Goal: Task Accomplishment & Management: Use online tool/utility

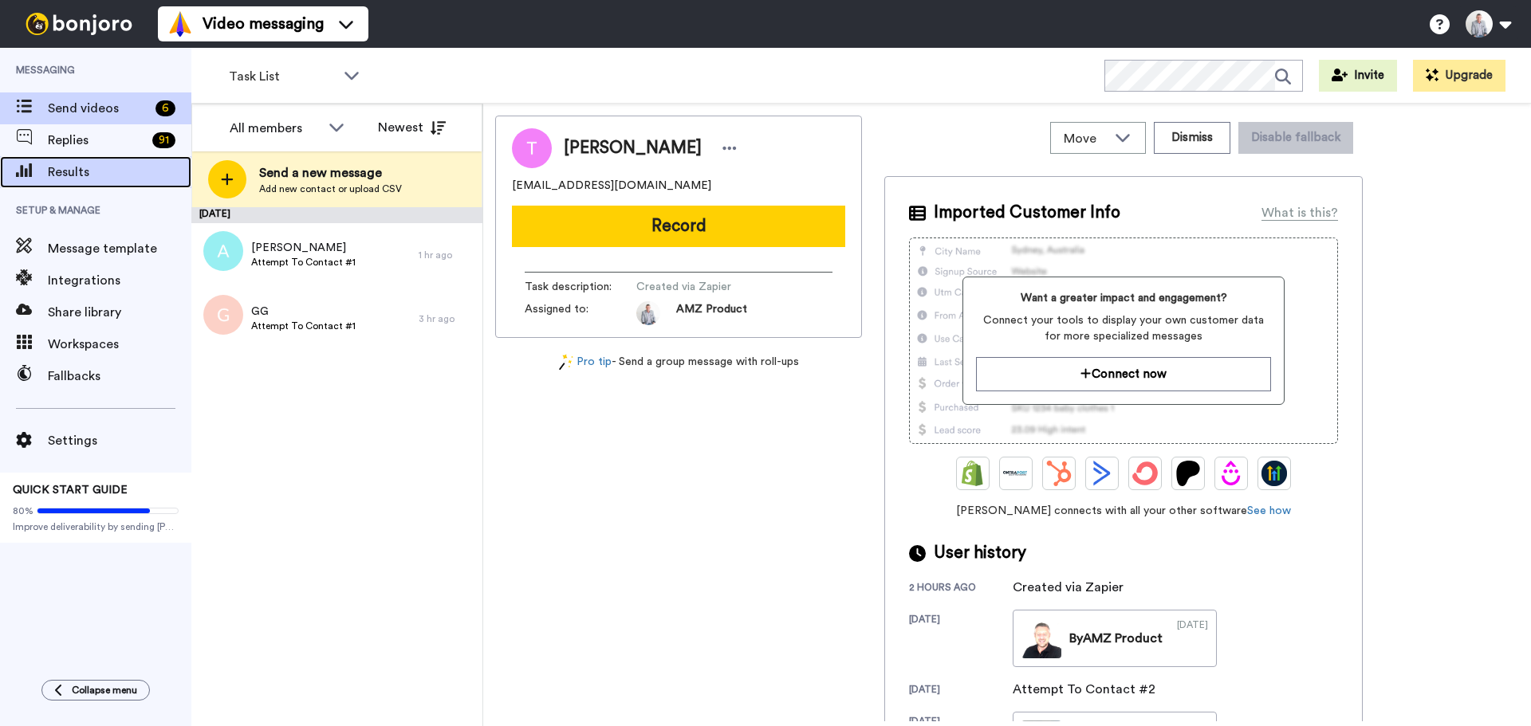
click at [85, 172] on span "Results" at bounding box center [120, 172] width 144 height 19
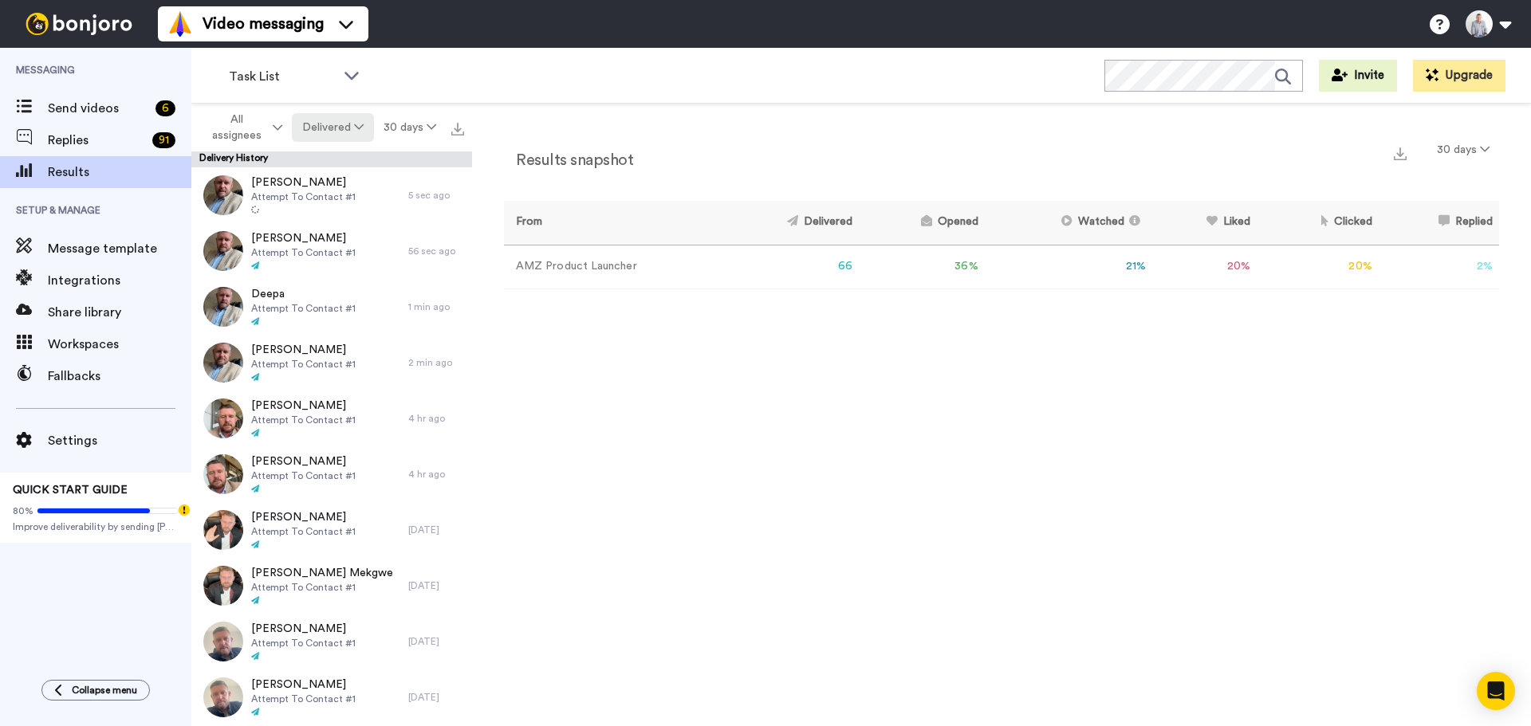
click at [345, 128] on button "Delivered" at bounding box center [332, 127] width 81 height 29
click at [369, 182] on div "Opened" at bounding box center [334, 189] width 74 height 18
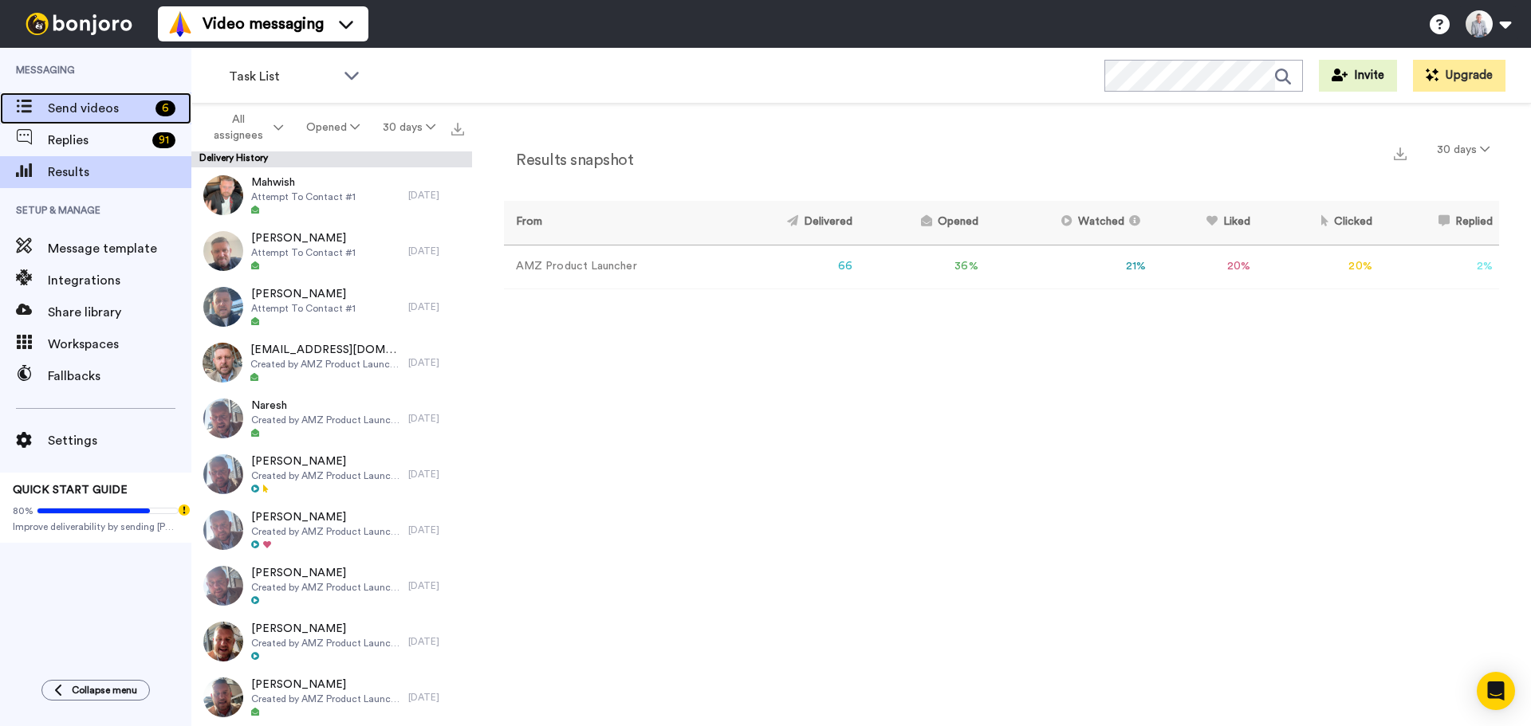
click at [96, 105] on span "Send videos" at bounding box center [98, 108] width 101 height 19
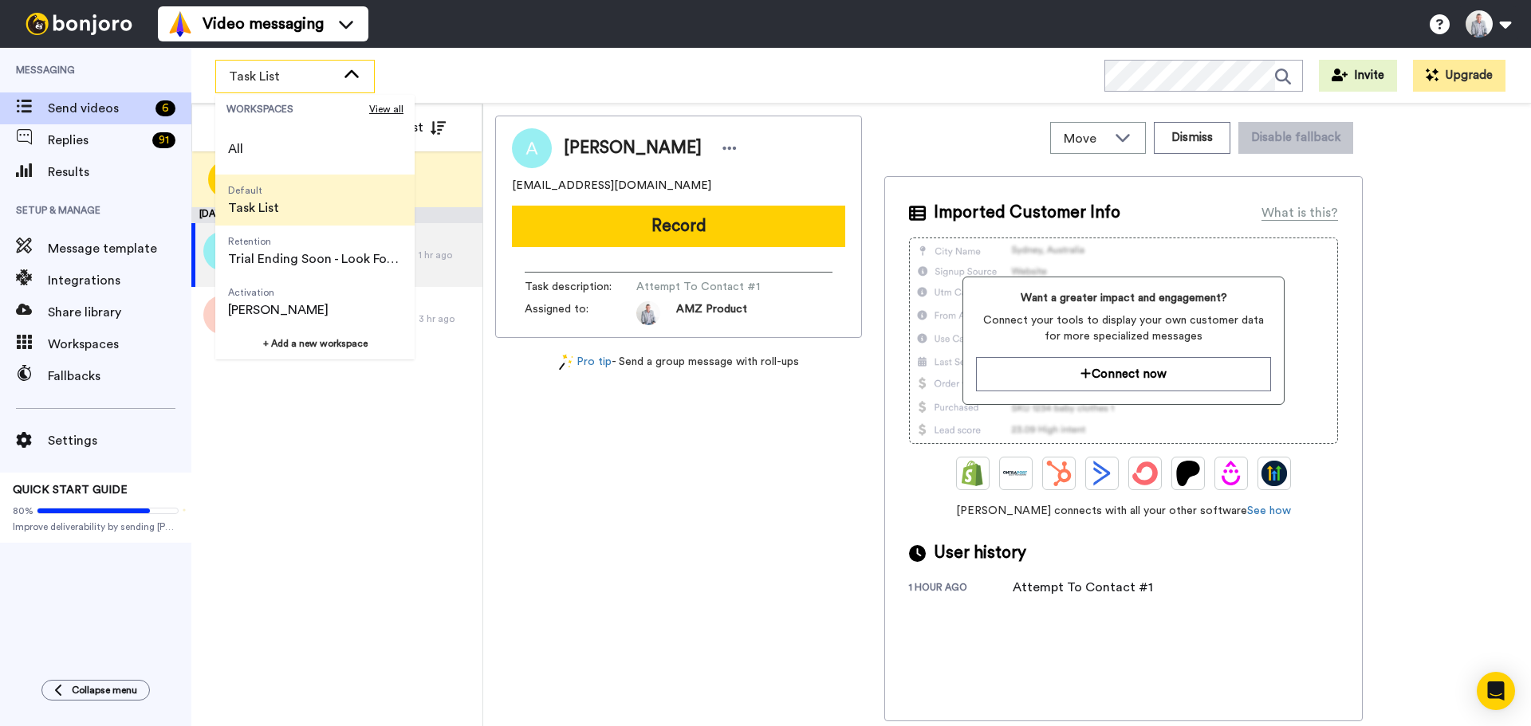
click at [293, 198] on li "Default Task List" at bounding box center [314, 200] width 199 height 51
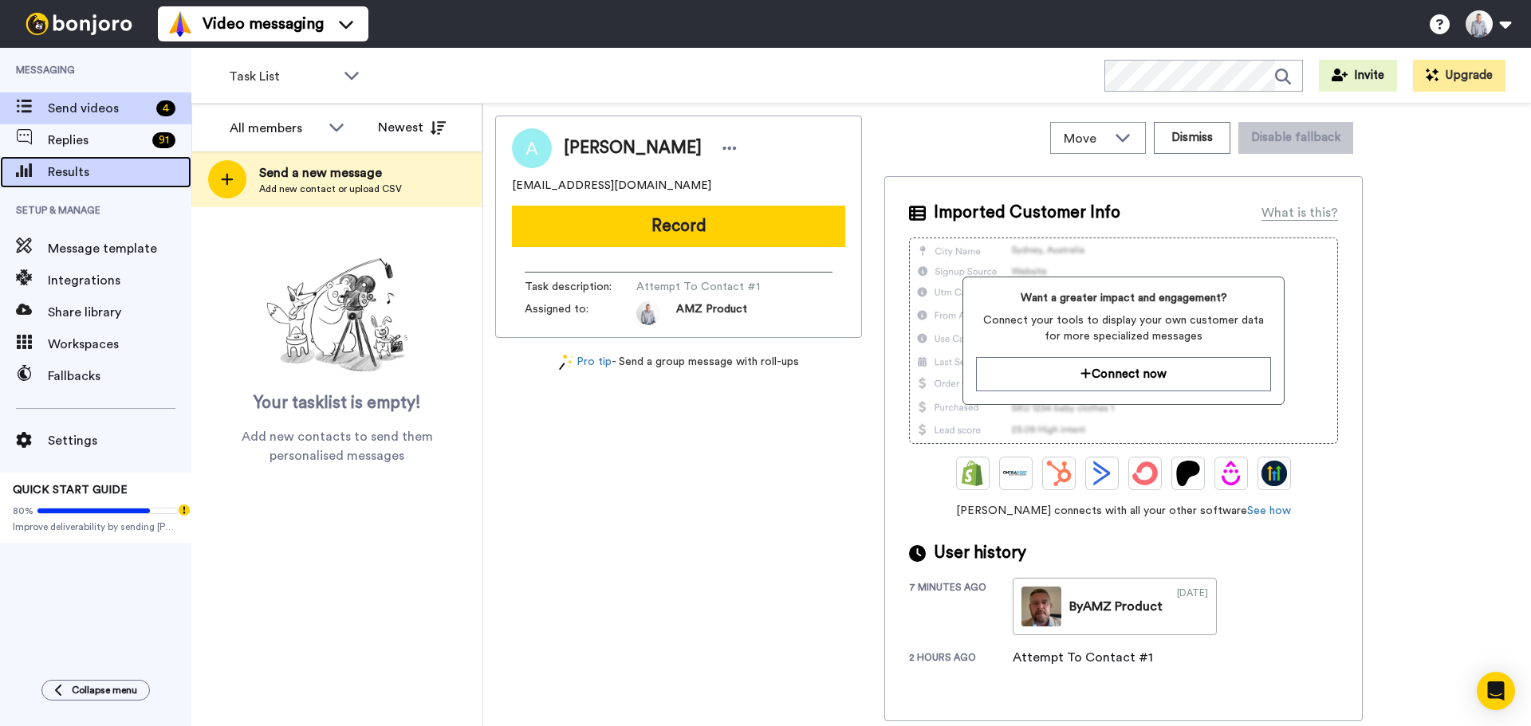
click at [100, 174] on span "Results" at bounding box center [120, 172] width 144 height 19
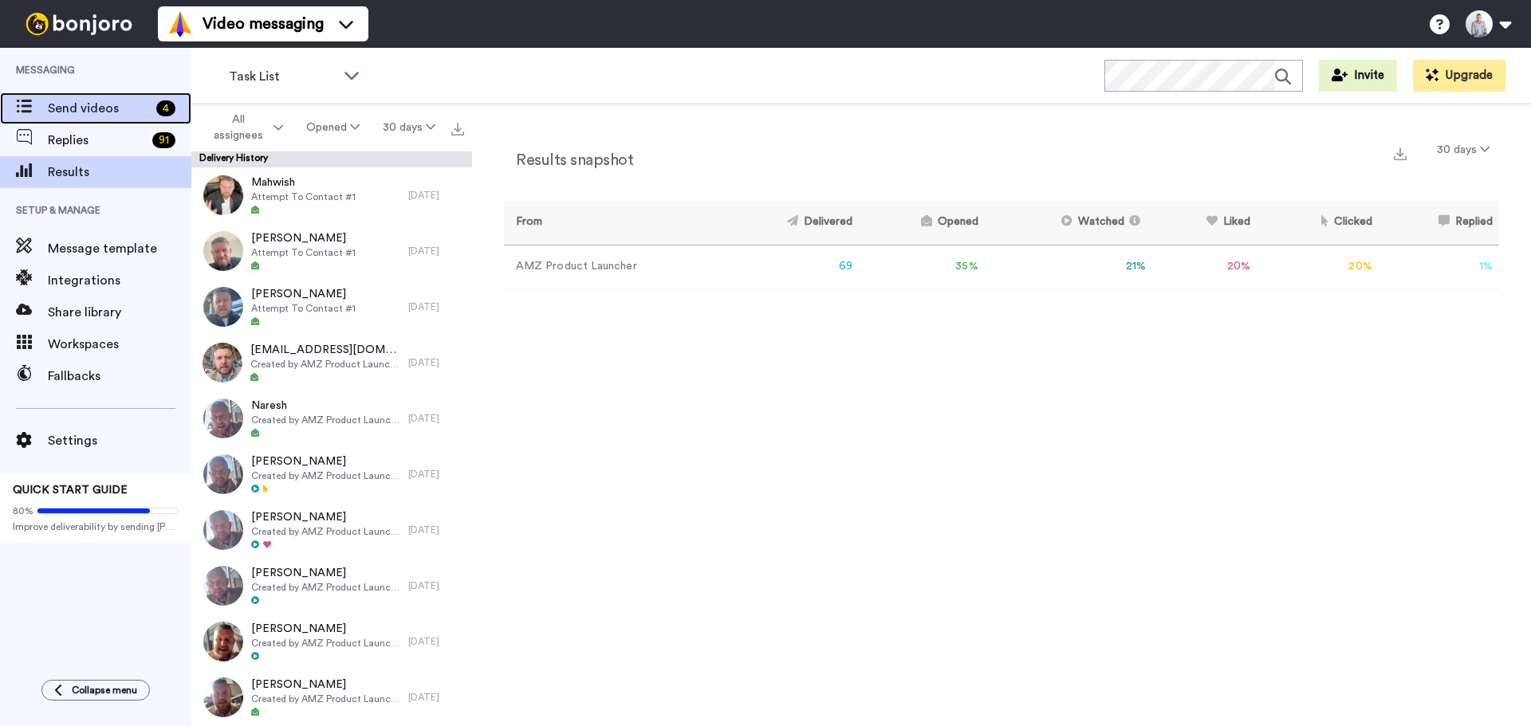
click at [102, 112] on span "Send videos" at bounding box center [99, 108] width 102 height 19
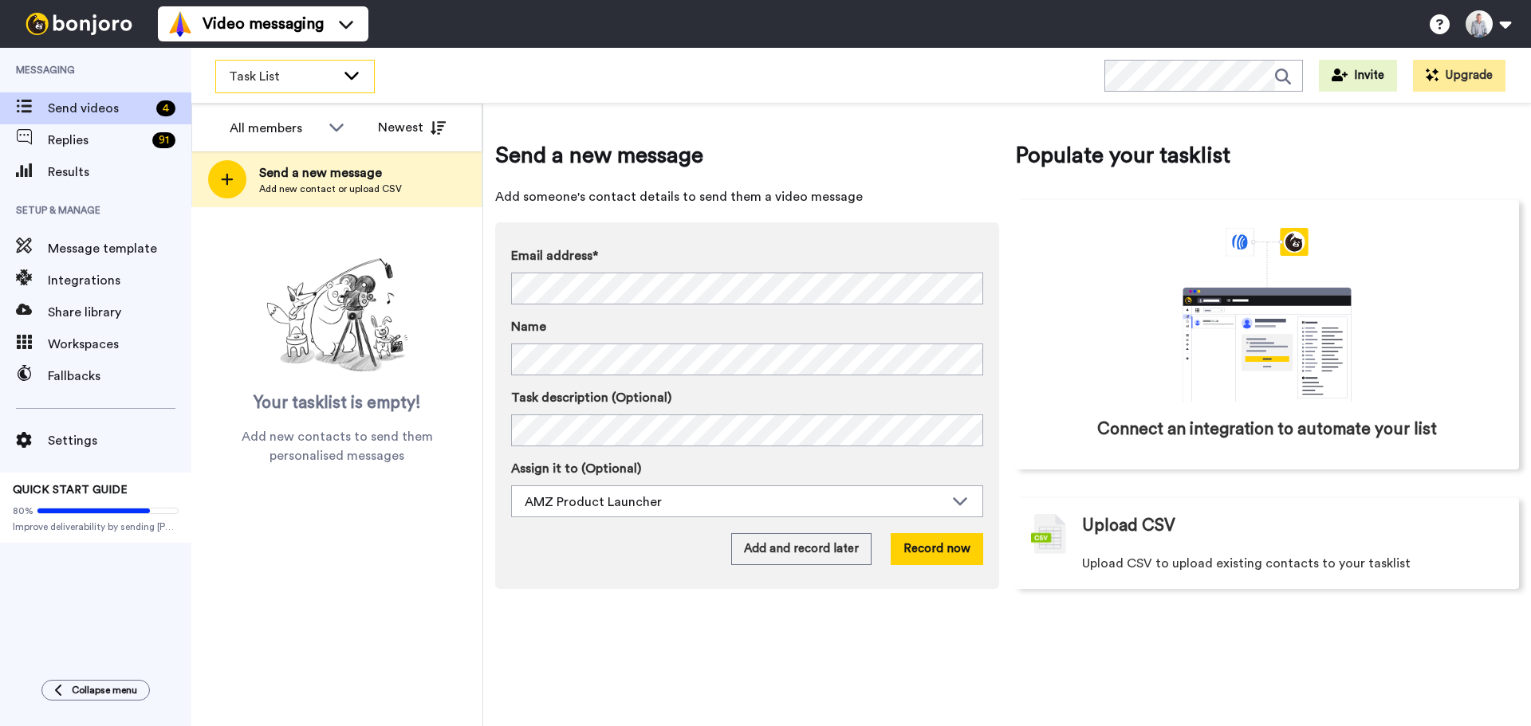
click at [353, 83] on div "Task List" at bounding box center [295, 77] width 158 height 32
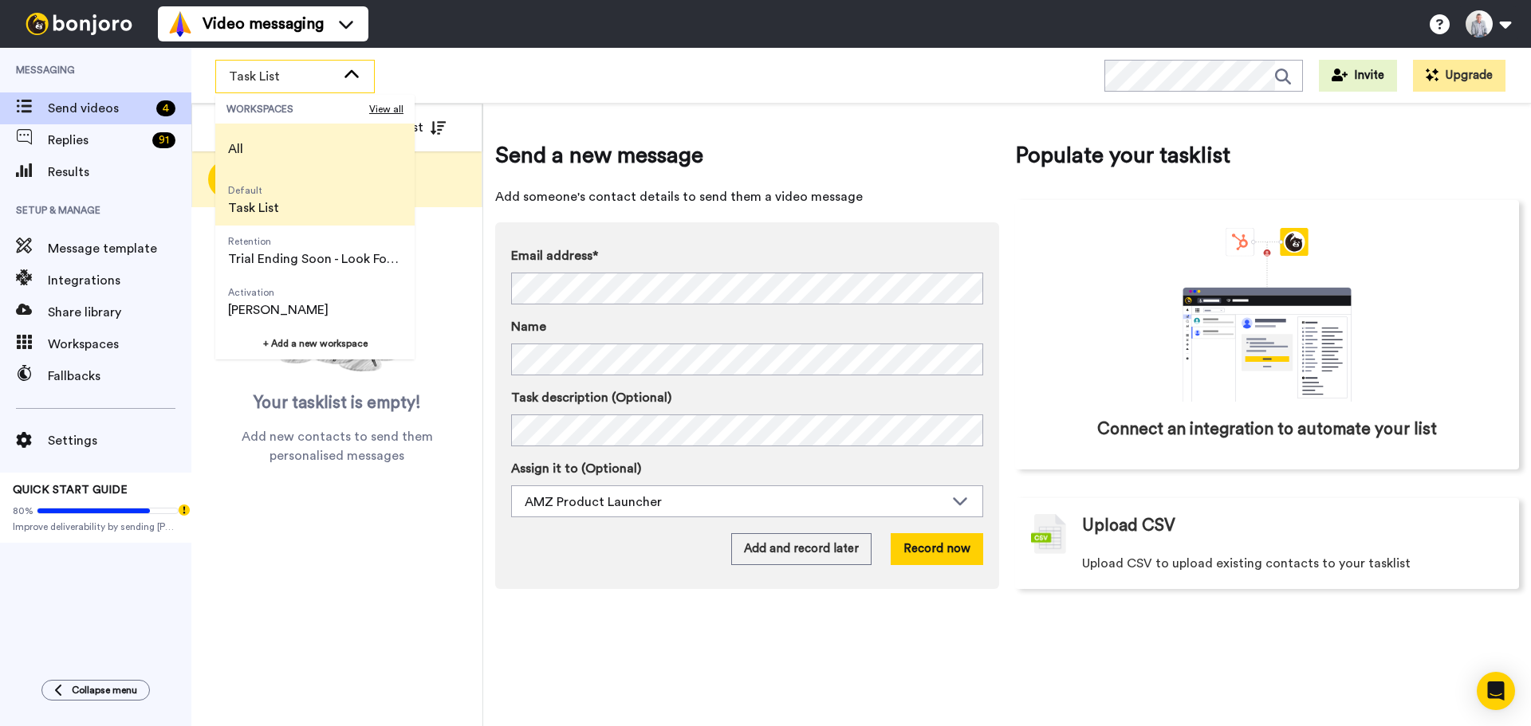
click at [317, 148] on li "All" at bounding box center [314, 149] width 199 height 51
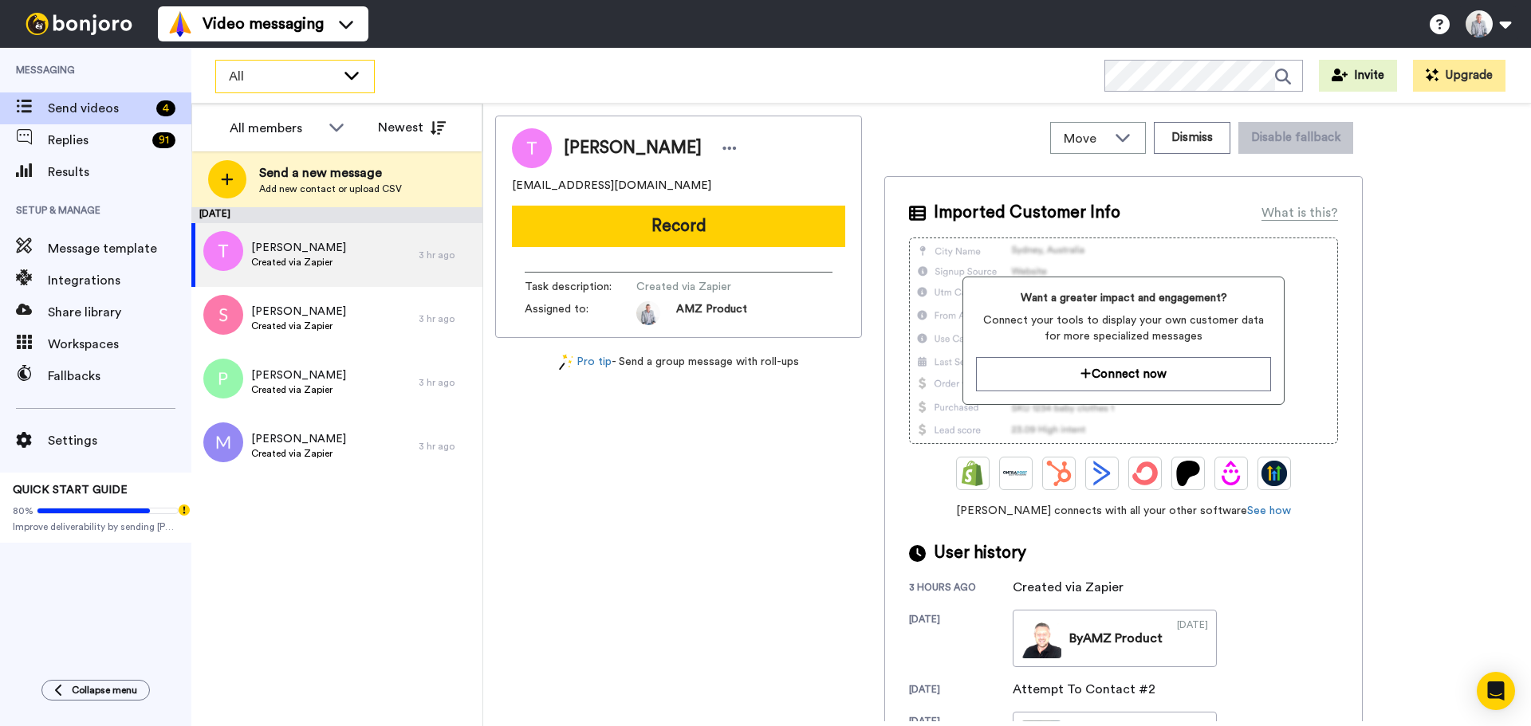
click at [350, 91] on div "All" at bounding box center [295, 77] width 158 height 32
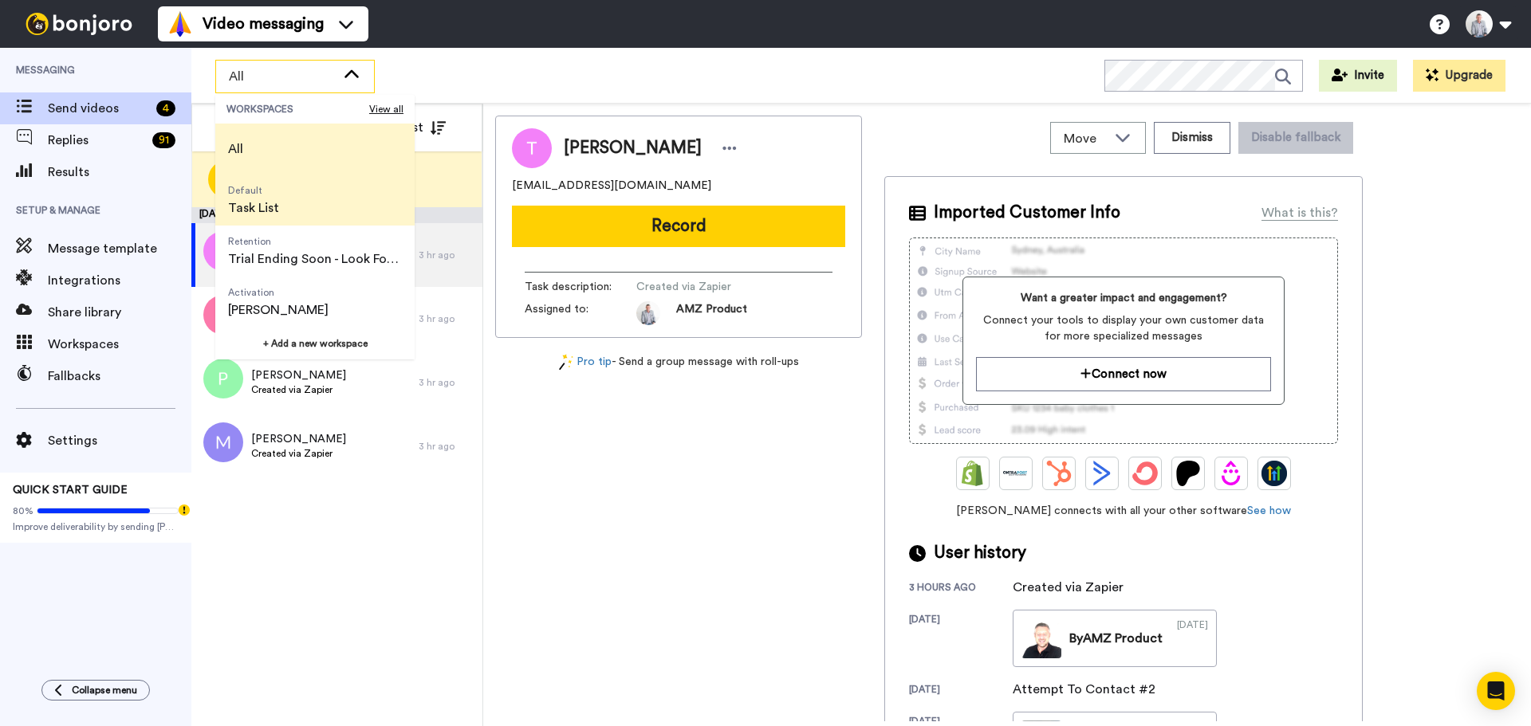
click at [291, 195] on li "Default Task List" at bounding box center [314, 200] width 199 height 51
